Goal: Find contact information: Find contact information

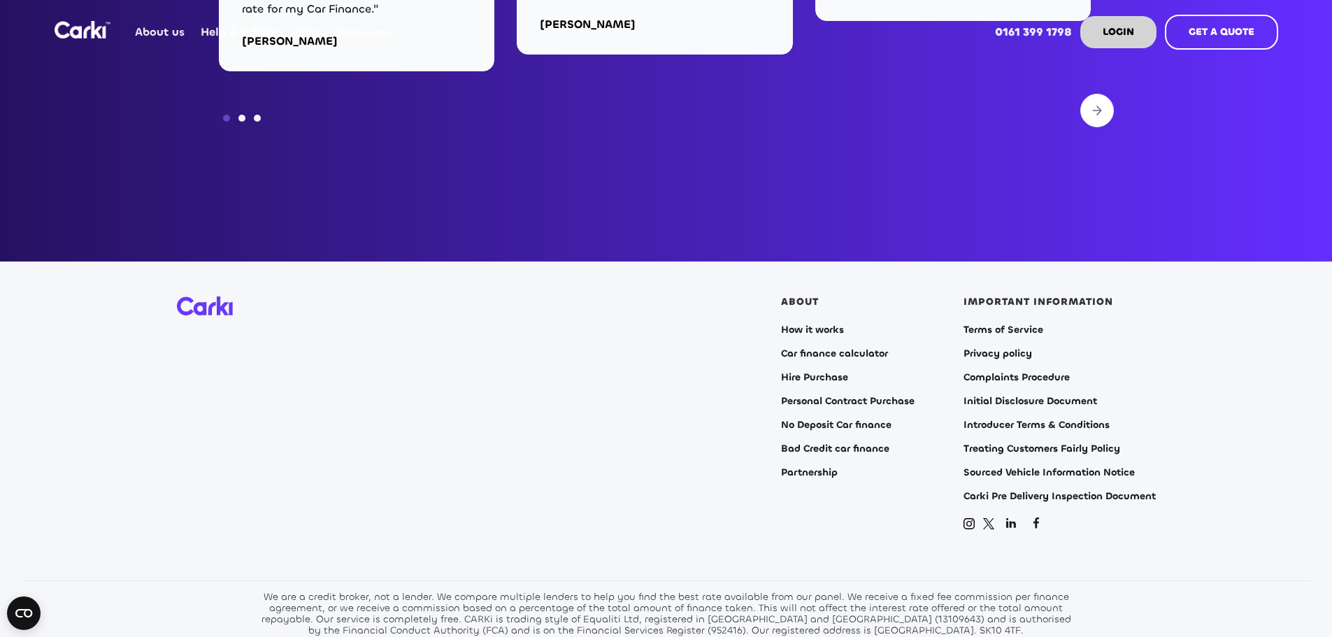
scroll to position [5663, 0]
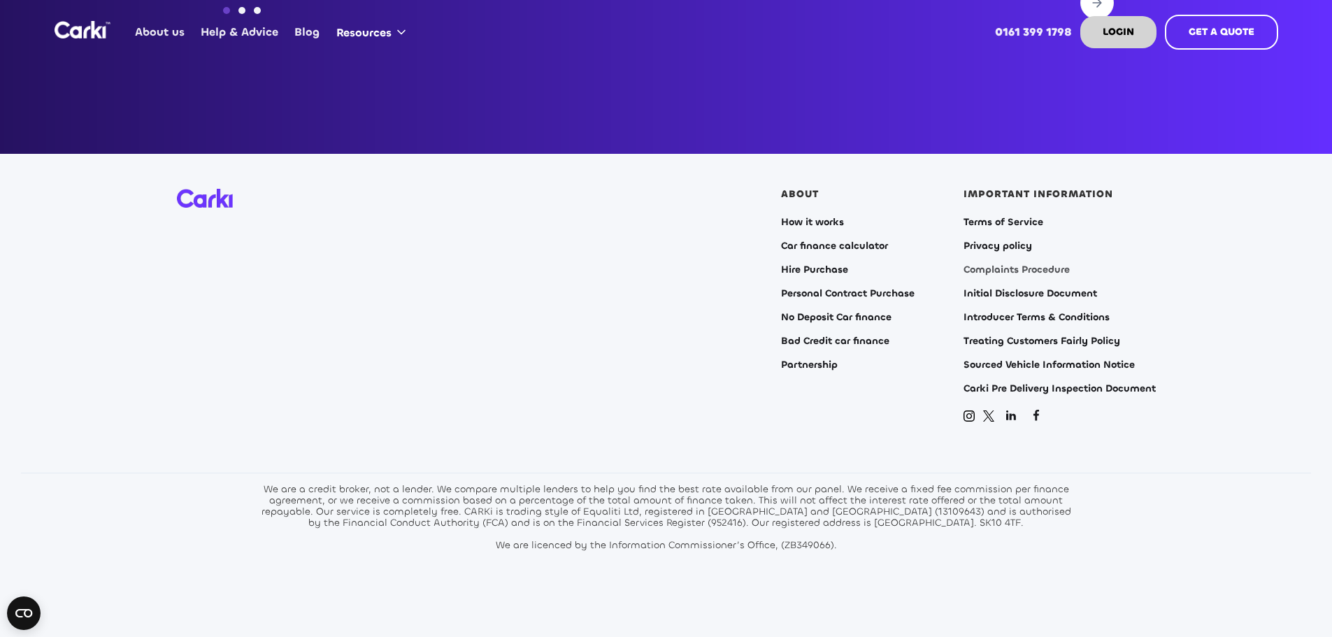
click at [1005, 264] on link "Complaints Procedure" at bounding box center [1016, 269] width 106 height 11
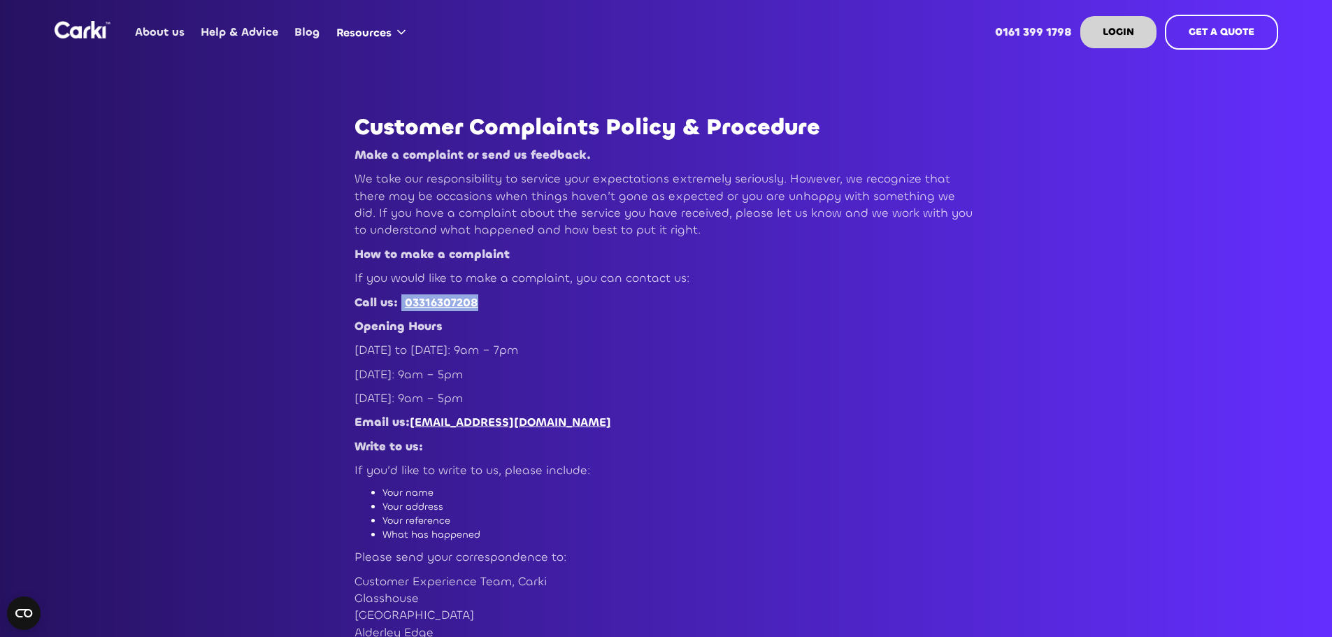
drag, startPoint x: 498, startPoint y: 302, endPoint x: 401, endPoint y: 299, distance: 97.2
click at [401, 299] on p "Call us: [PHONE_NUMBER]" at bounding box center [666, 302] width 624 height 17
copy p "03316307208"
